Goal: Transaction & Acquisition: Purchase product/service

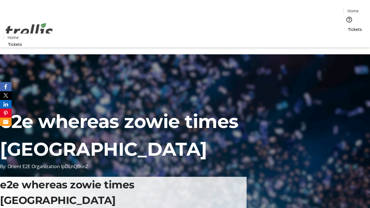
click at [348, 26] on span "Tickets" at bounding box center [355, 29] width 14 height 6
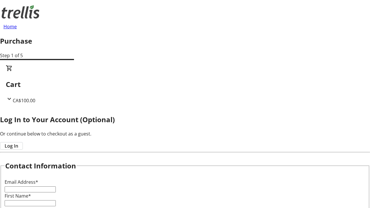
type input "FREE"
type input "[EMAIL_ADDRESS][DOMAIN_NAME]"
type input "Virginie"
type input "[PERSON_NAME]"
